Goal: Navigation & Orientation: Find specific page/section

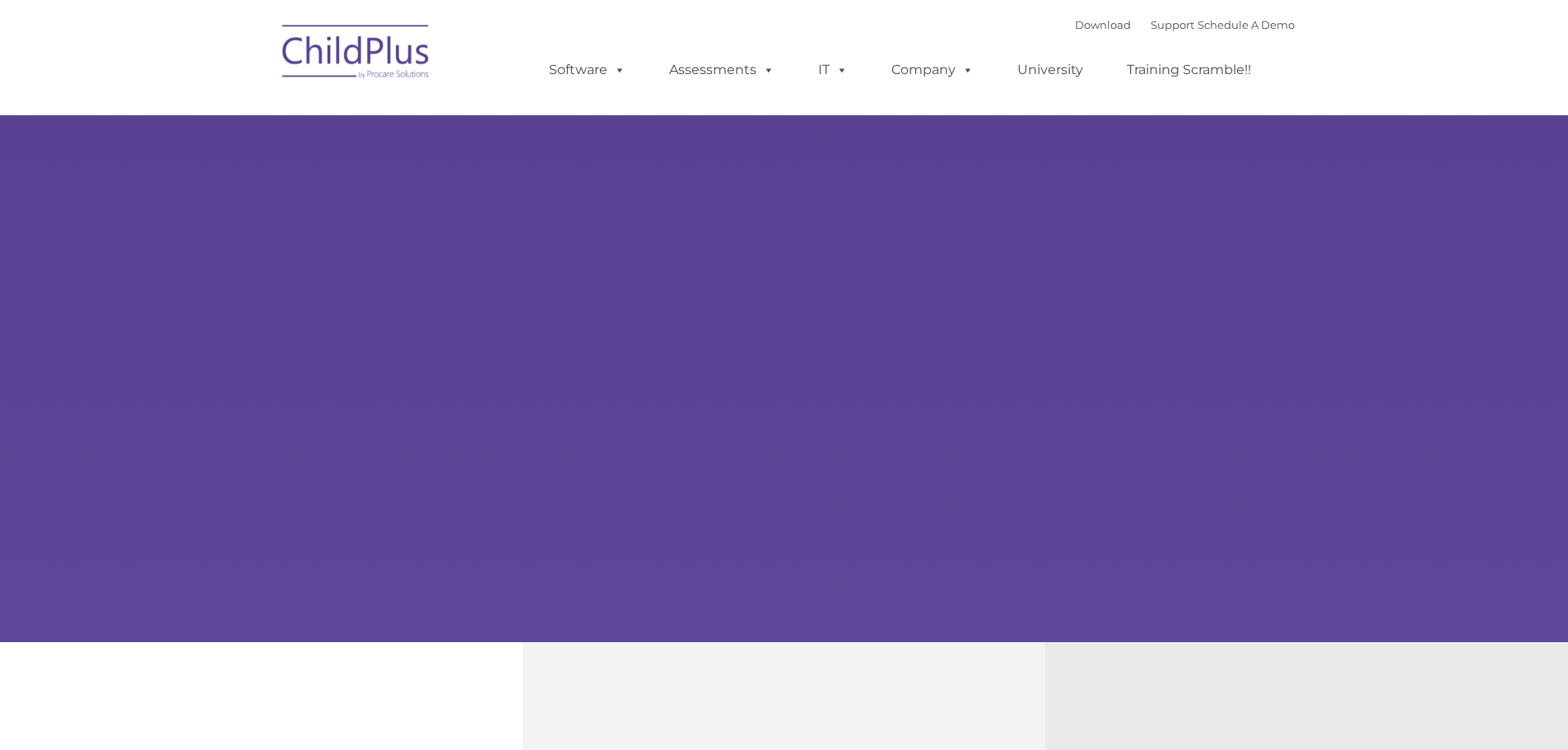
select select "MEDIUM"
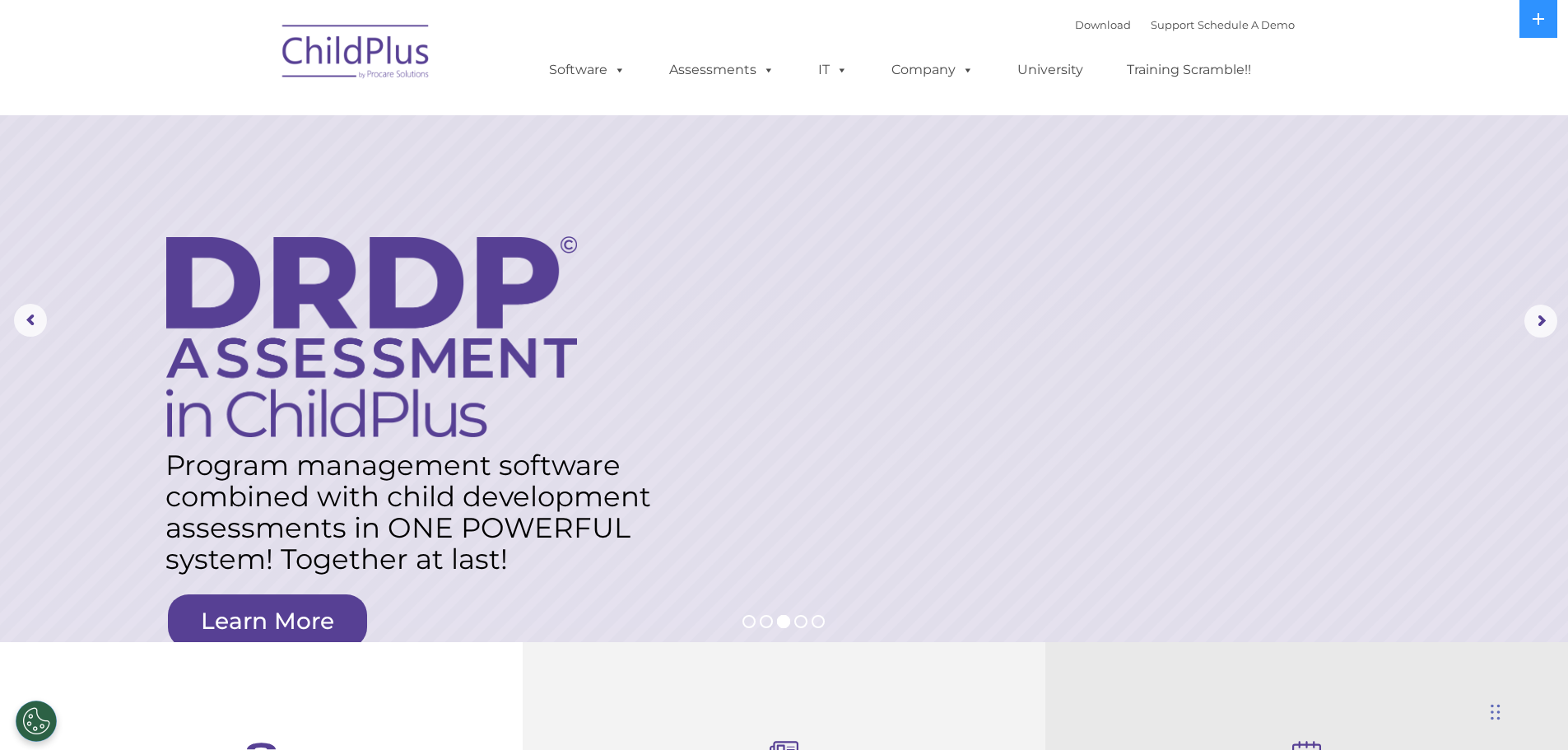
click at [1455, 64] on nav "Download Support | Schedule A Demo  MENU MENU Software ChildPlus: The original…" at bounding box center [784, 57] width 1568 height 115
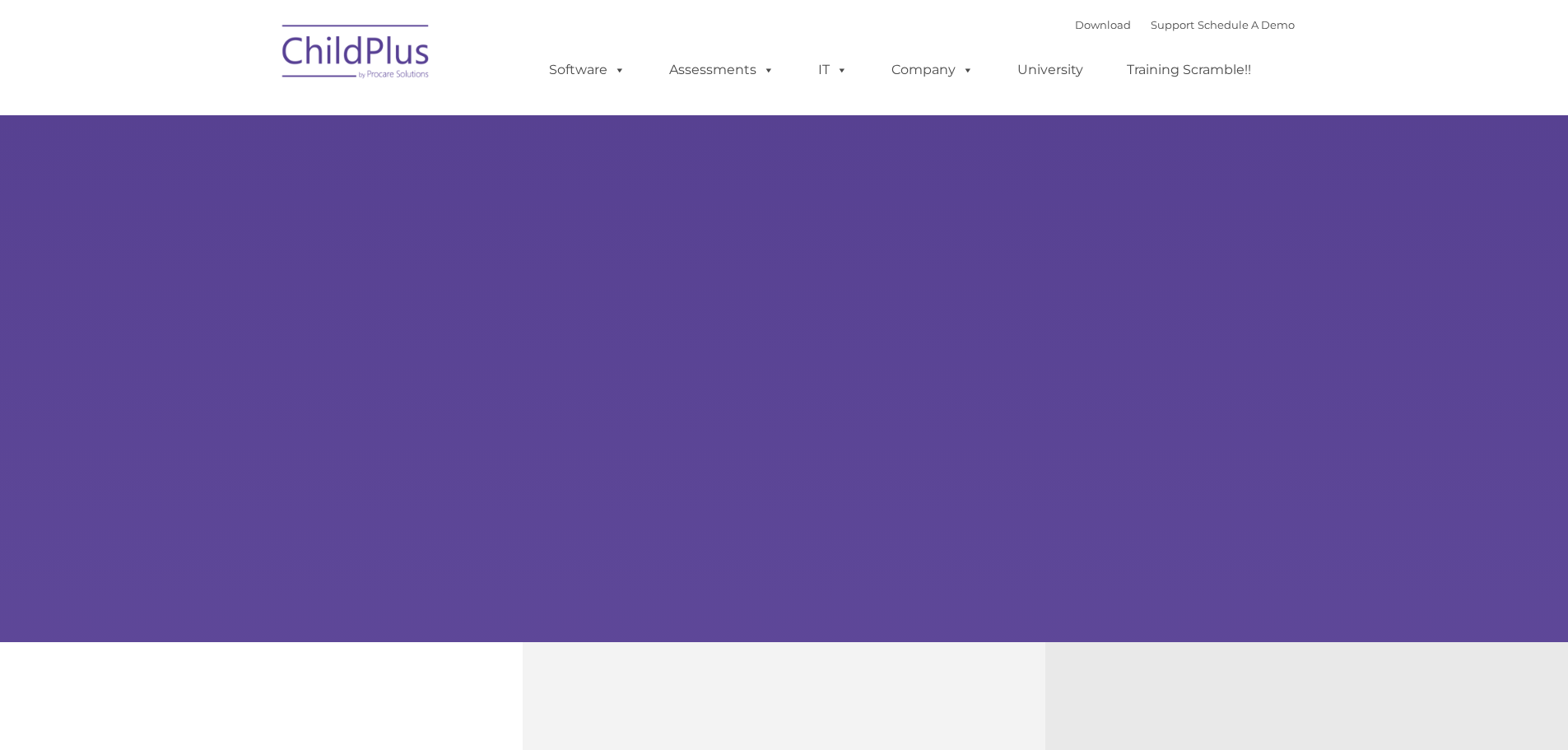
type input ""
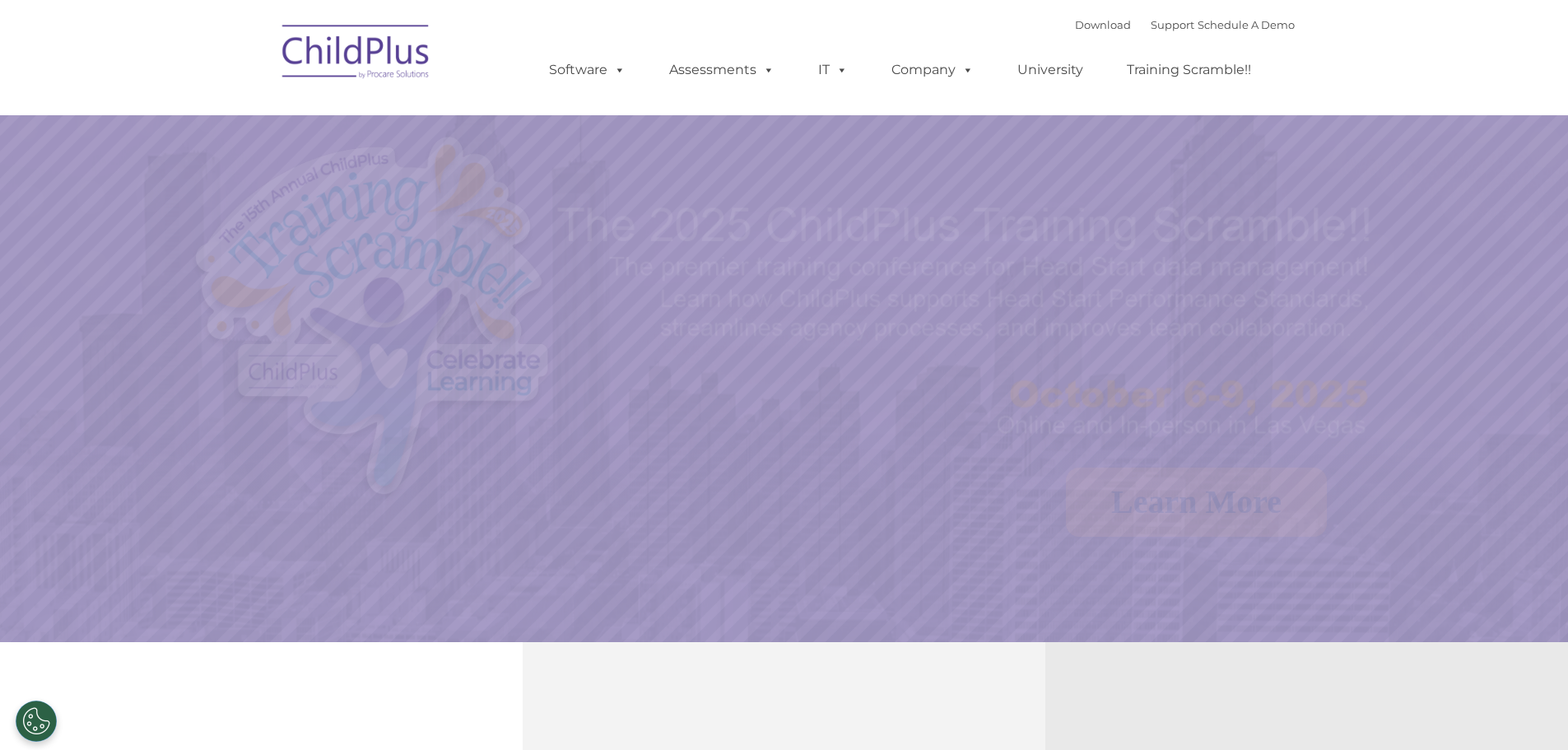
select select "MEDIUM"
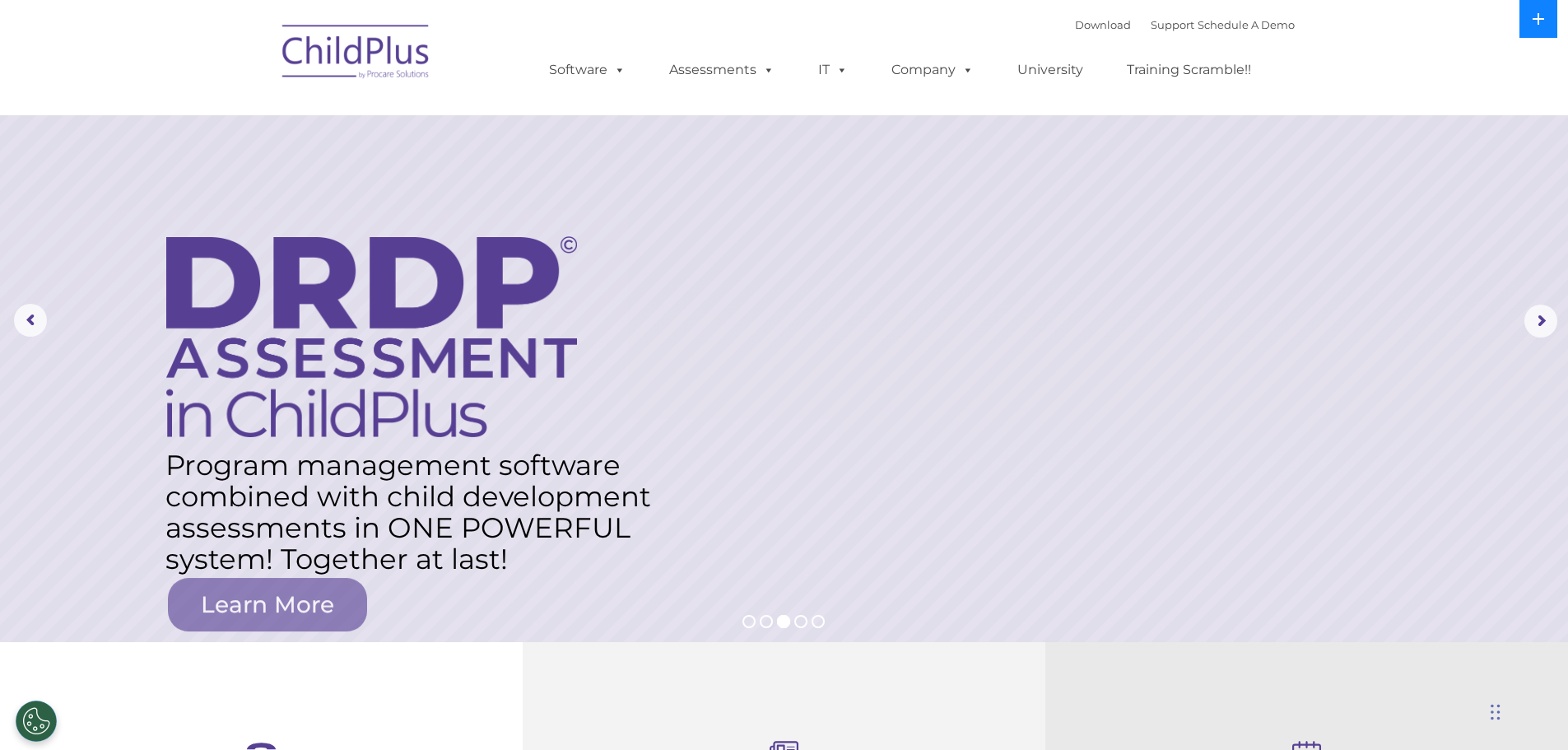
click at [1533, 15] on icon at bounding box center [1538, 18] width 13 height 13
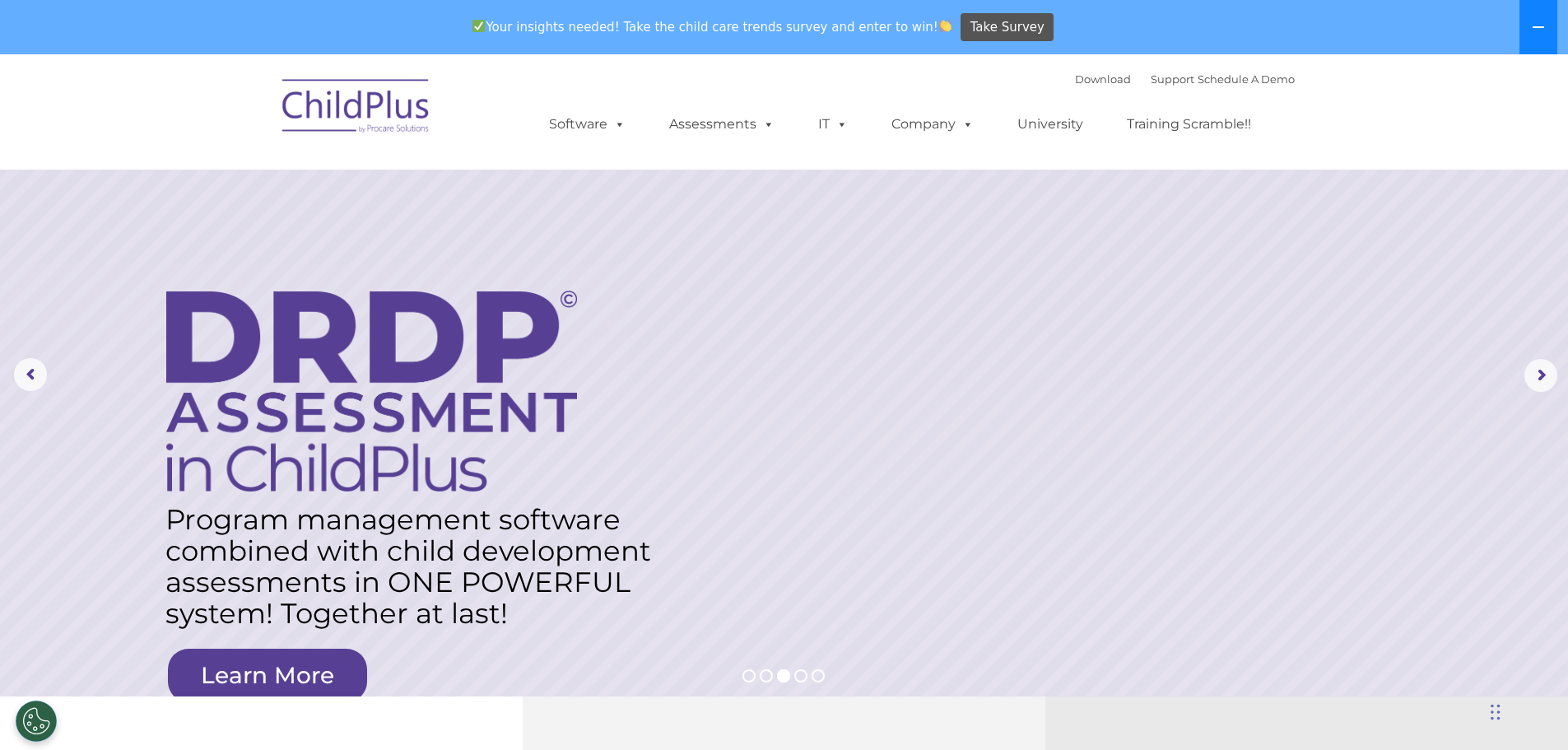
click at [1534, 26] on icon at bounding box center [1538, 27] width 13 height 13
